Goal: Navigation & Orientation: Find specific page/section

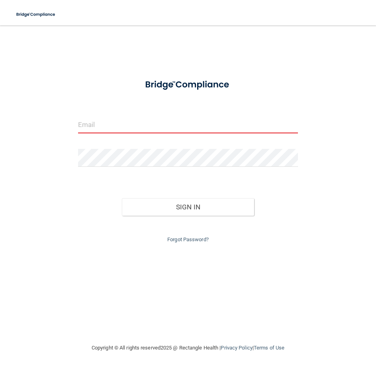
click at [140, 121] on input "email" at bounding box center [188, 124] width 220 height 18
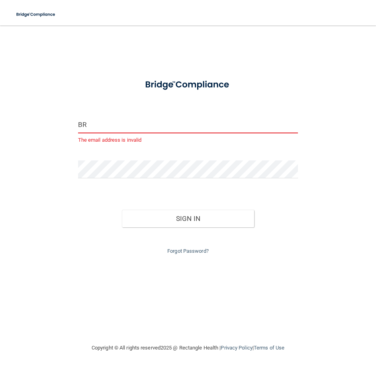
type input "B"
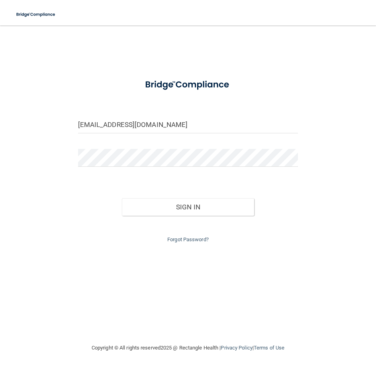
type input "[EMAIL_ADDRESS][DOMAIN_NAME]"
click at [122, 198] on button "Sign In" at bounding box center [188, 207] width 132 height 18
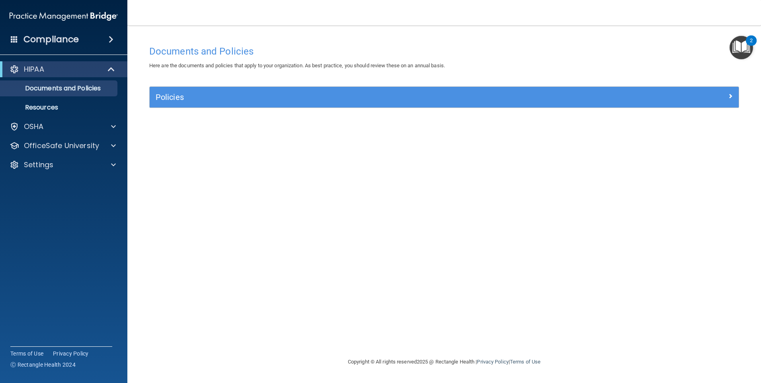
click at [375, 42] on img "Open Resource Center, 2 new notifications" at bounding box center [740, 47] width 23 height 23
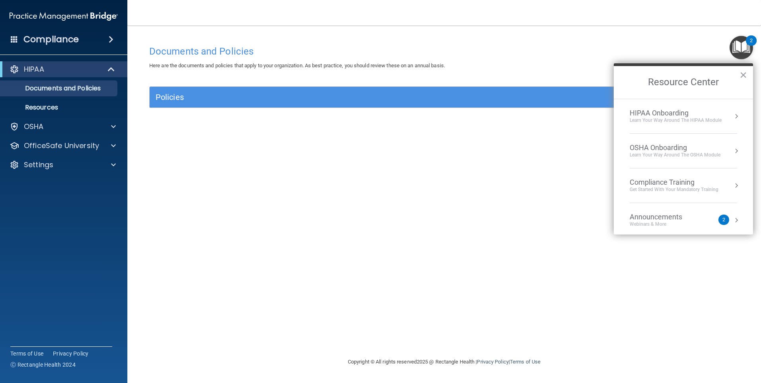
click at [375, 164] on div "Documents and Policies Here are the documents and policies that apply to your o…" at bounding box center [444, 199] width 602 height 316
click at [114, 69] on span at bounding box center [112, 69] width 7 height 10
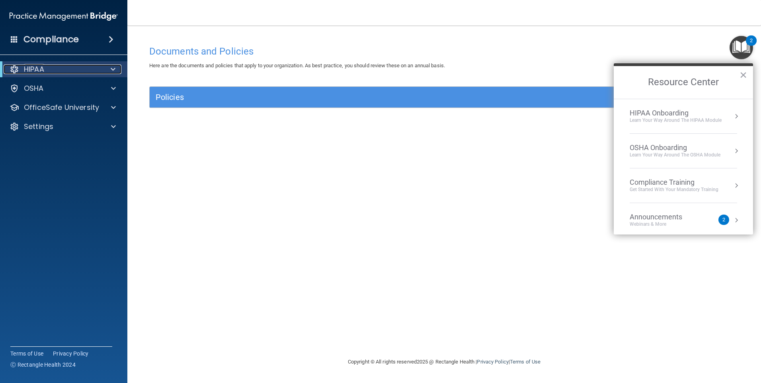
click at [114, 69] on span at bounding box center [113, 69] width 5 height 10
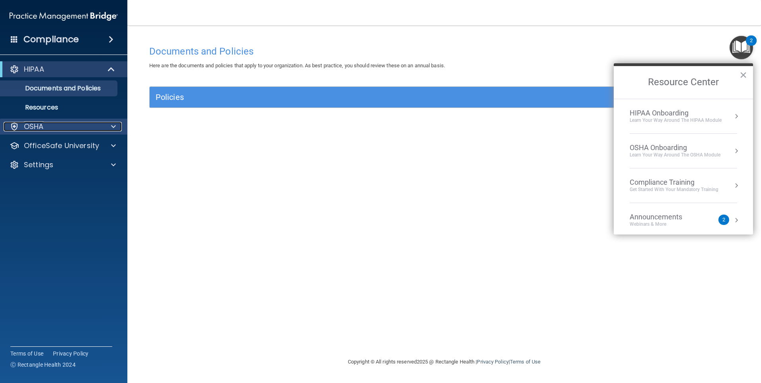
click at [116, 127] on div at bounding box center [112, 127] width 20 height 10
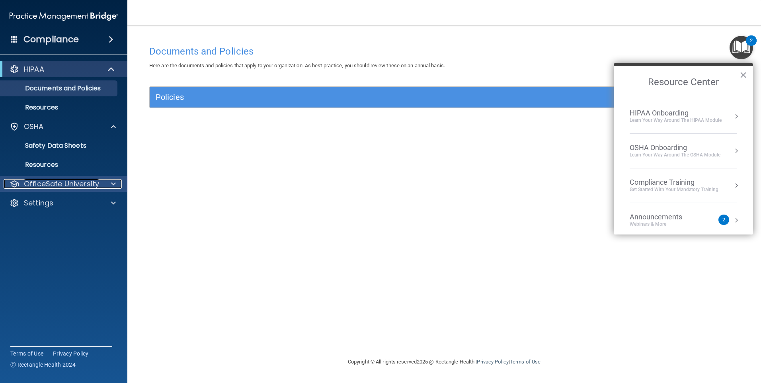
click at [117, 183] on div at bounding box center [112, 184] width 20 height 10
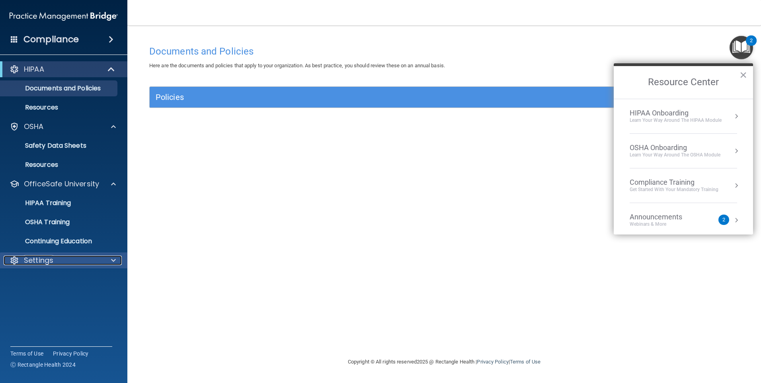
click at [108, 260] on div at bounding box center [112, 260] width 20 height 10
